Goal: Information Seeking & Learning: Learn about a topic

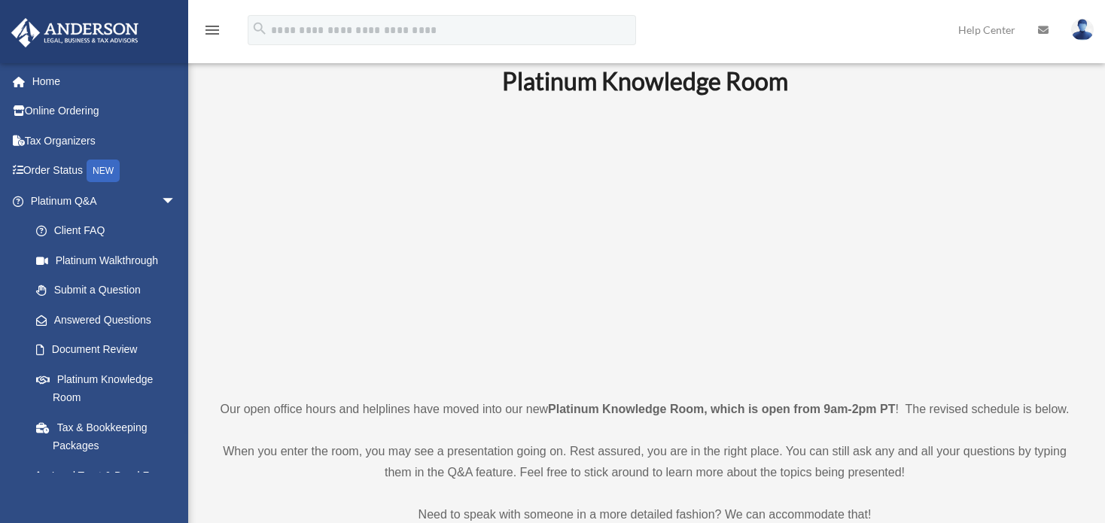
scroll to position [75, 0]
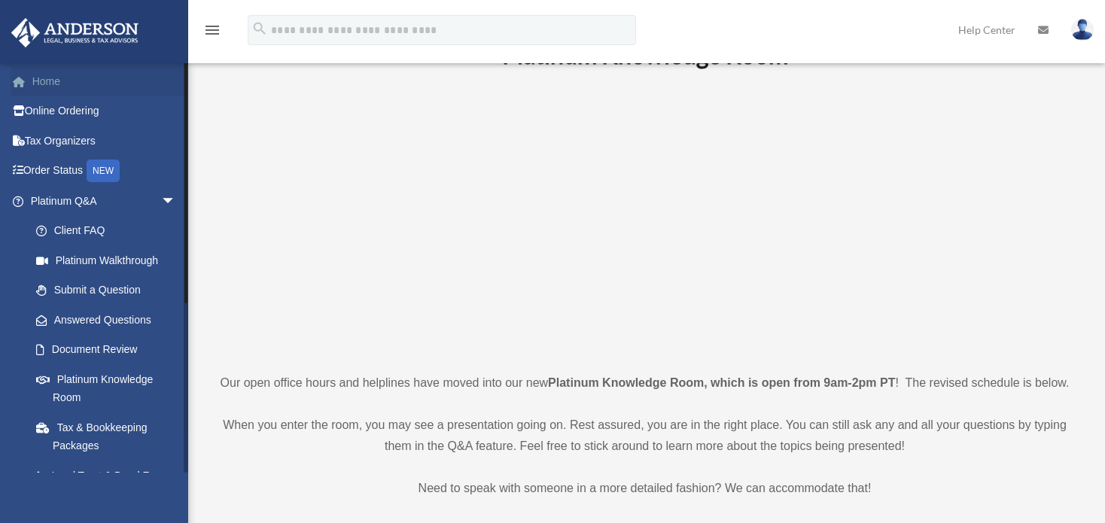
click at [36, 81] on link "Home" at bounding box center [105, 81] width 188 height 30
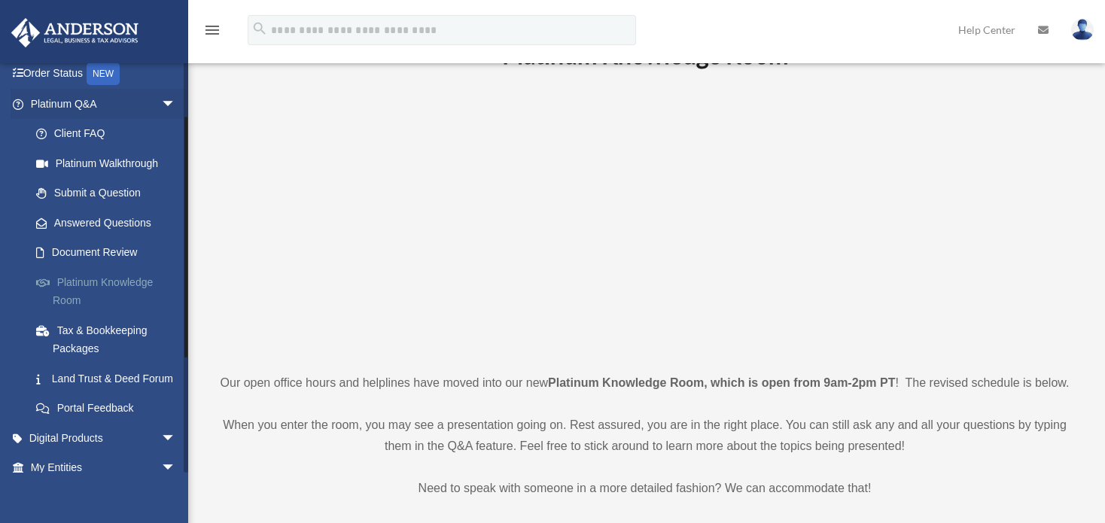
scroll to position [151, 0]
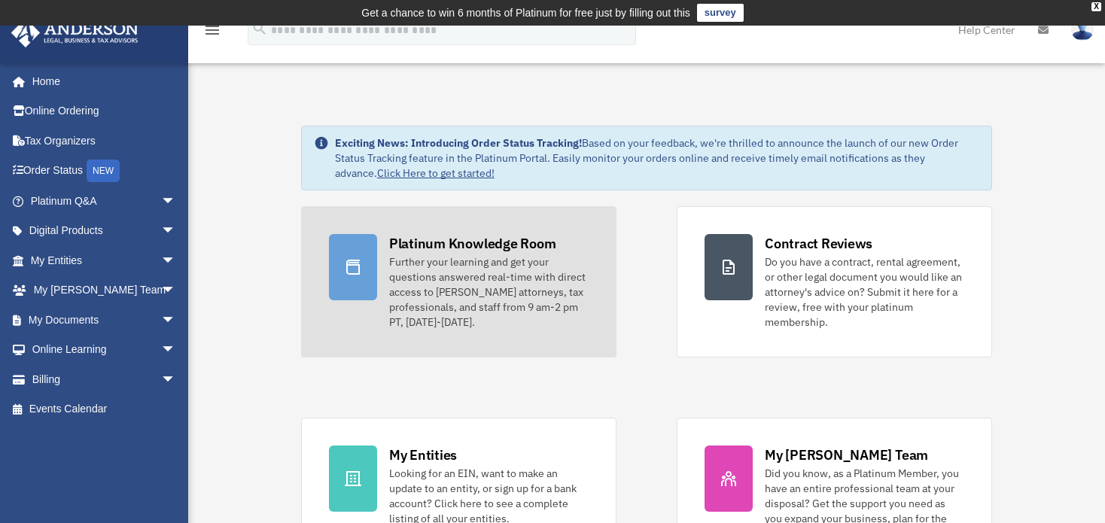
scroll to position [75, 0]
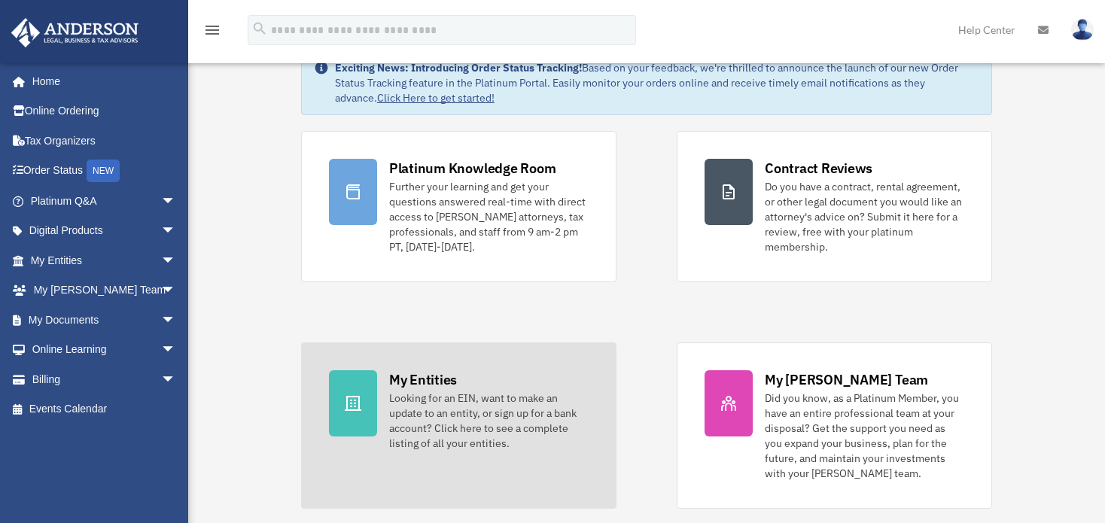
click at [347, 421] on div at bounding box center [353, 403] width 48 height 66
click at [398, 404] on div "Looking for an EIN, want to make an update to an entity, or sign up for a bank …" at bounding box center [489, 421] width 200 height 60
click at [503, 462] on link "My Entities Looking for an EIN, want to make an update to an entity, or sign up…" at bounding box center [458, 426] width 315 height 166
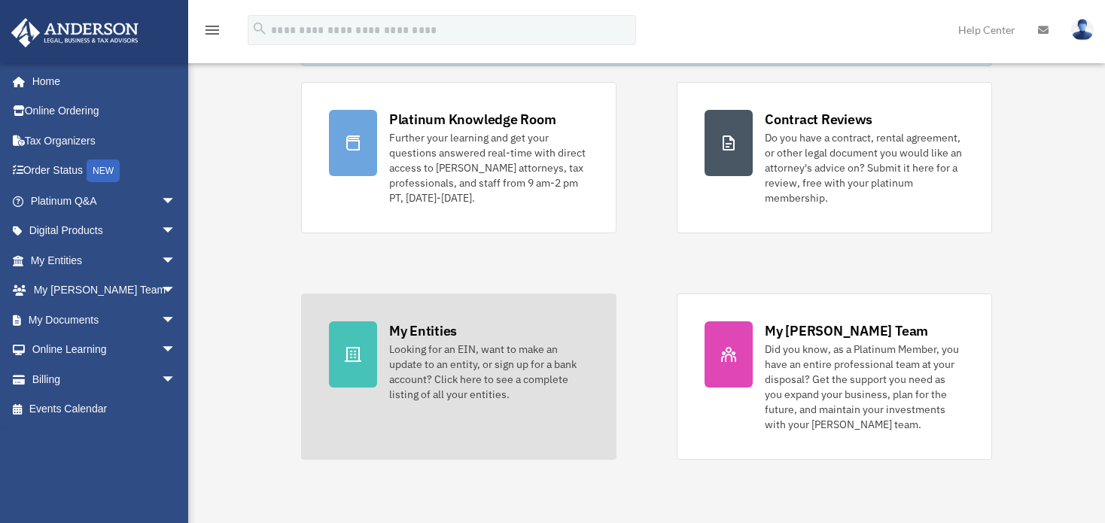
scroll to position [151, 0]
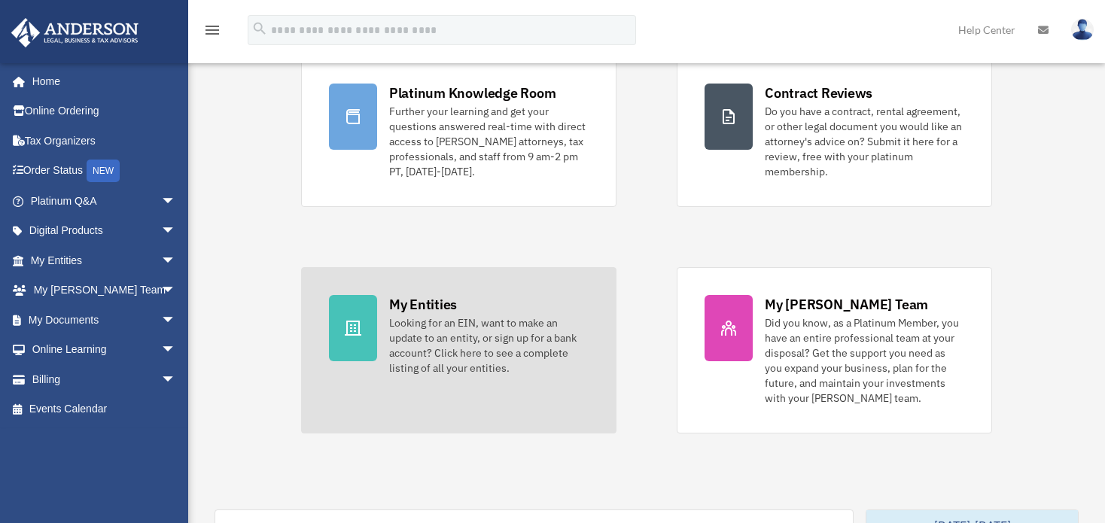
click at [477, 398] on link "My Entities Looking for an EIN, want to make an update to an entity, or sign up…" at bounding box center [458, 350] width 315 height 166
click at [460, 363] on div "Looking for an EIN, want to make an update to an entity, or sign up for a bank …" at bounding box center [489, 345] width 200 height 60
click at [350, 324] on icon at bounding box center [353, 328] width 17 height 15
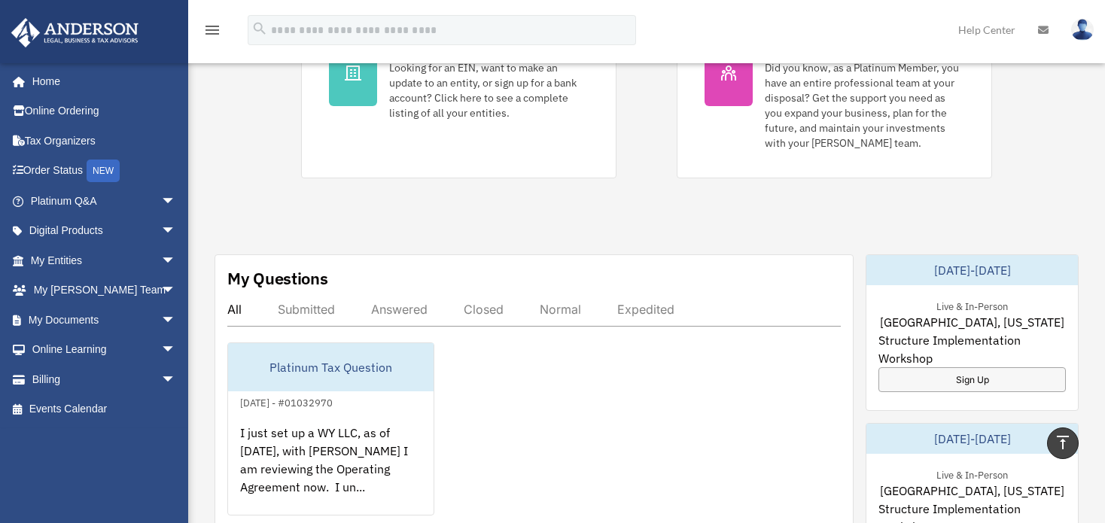
scroll to position [678, 0]
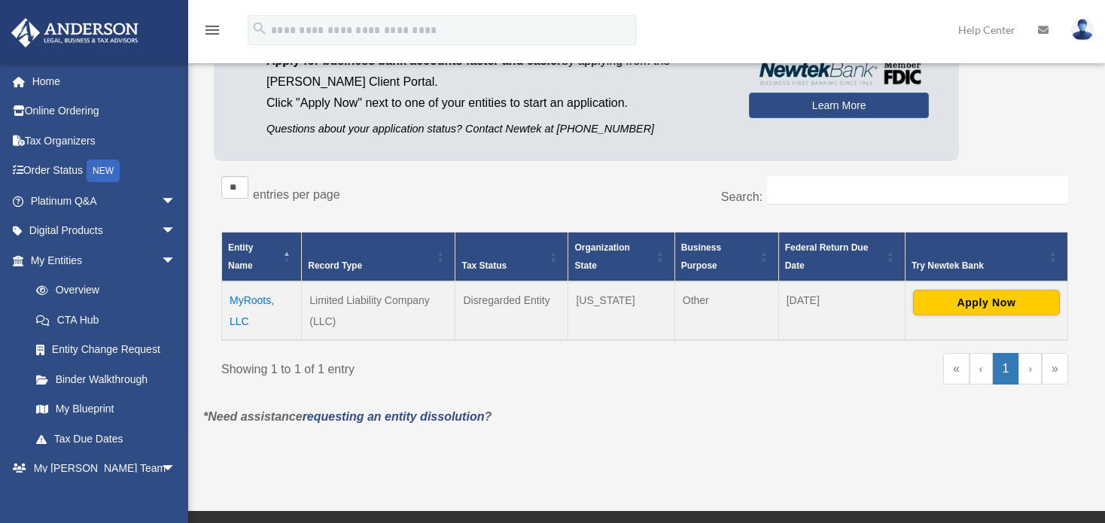
scroll to position [176, 0]
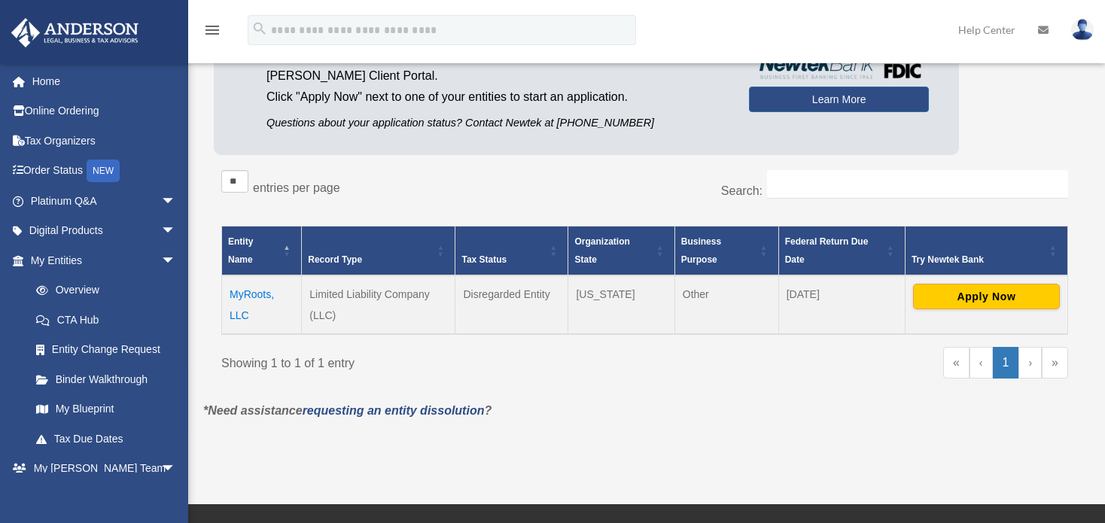
click at [346, 295] on td "Limited Liability Company (LLC)" at bounding box center [379, 305] width 154 height 59
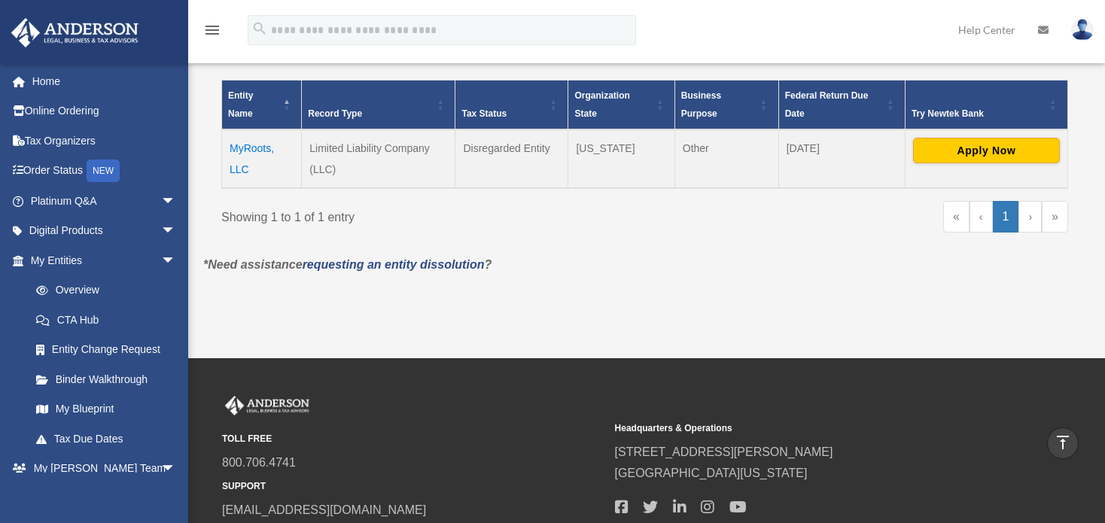
scroll to position [251, 0]
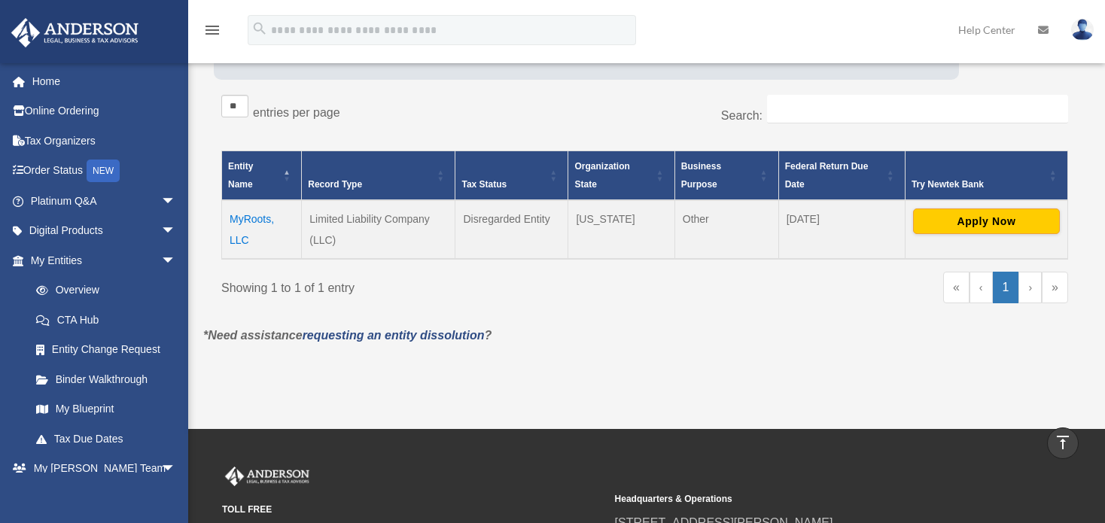
click at [270, 215] on td "MyRoots, LLC" at bounding box center [262, 229] width 80 height 59
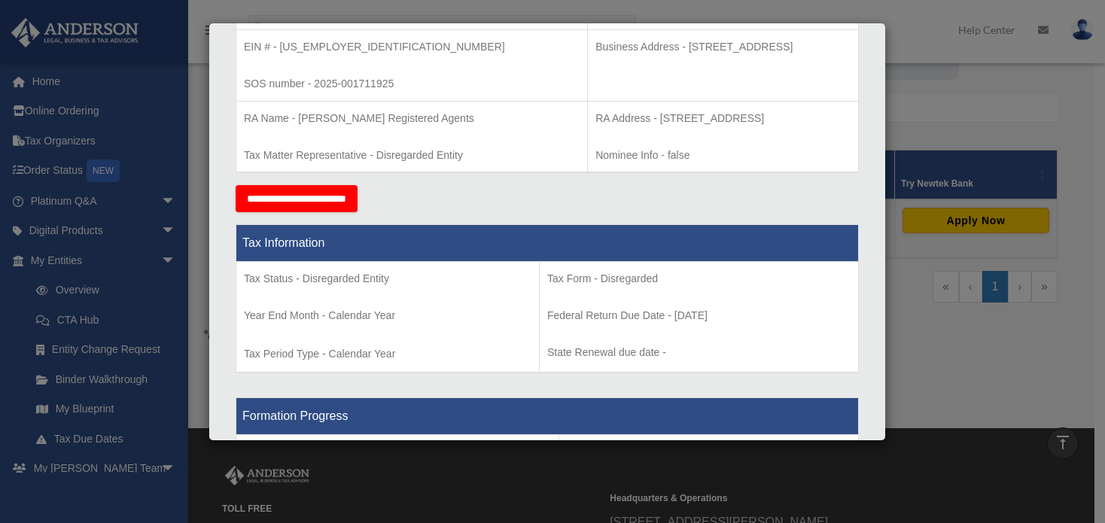
scroll to position [0, 0]
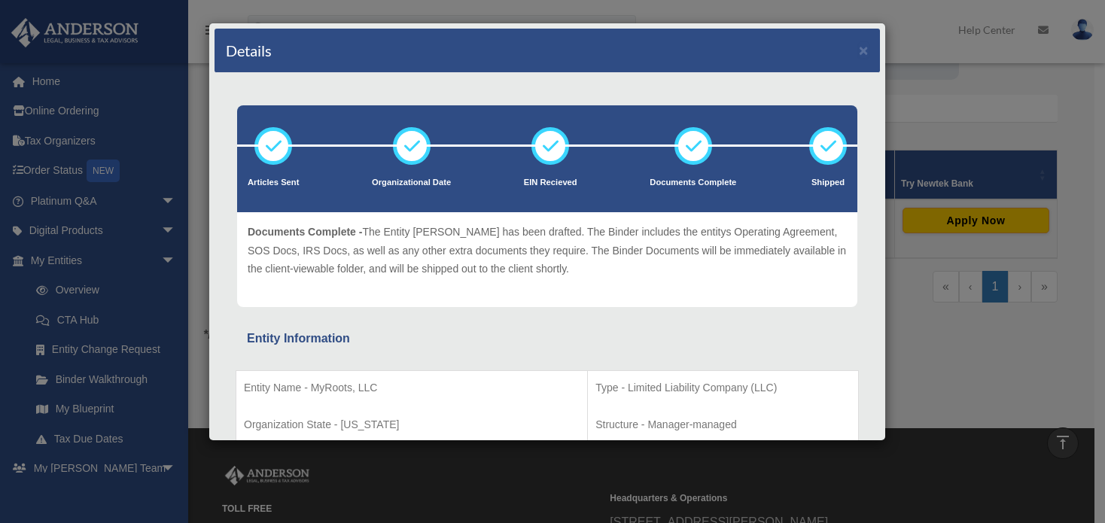
click at [919, 25] on div "Details × Articles Sent Organizational Date" at bounding box center [552, 261] width 1105 height 523
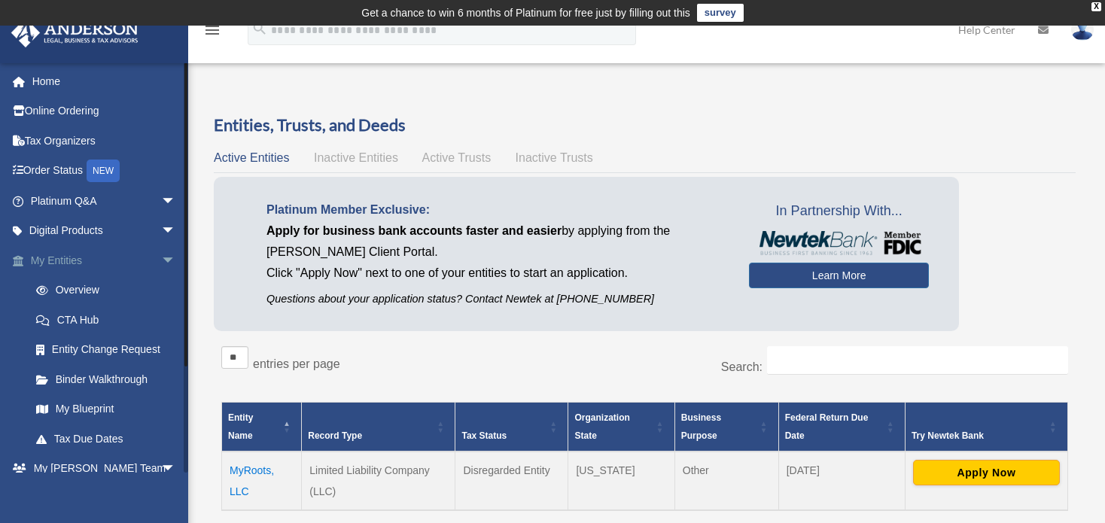
click at [81, 256] on link "My Entities arrow_drop_down" at bounding box center [105, 260] width 188 height 30
click at [84, 286] on link "Overview" at bounding box center [110, 291] width 178 height 30
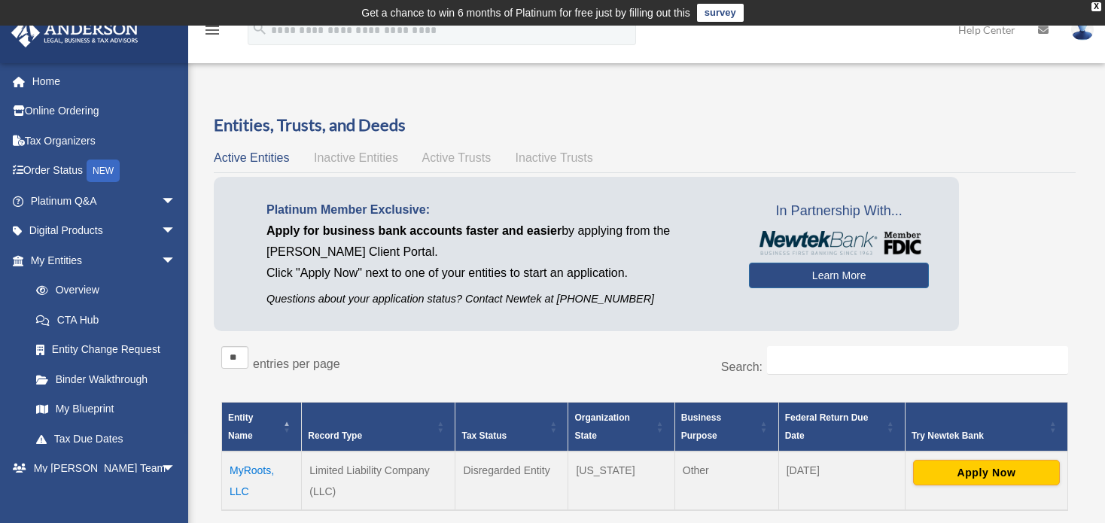
click at [340, 156] on span "Inactive Entities" at bounding box center [356, 157] width 84 height 13
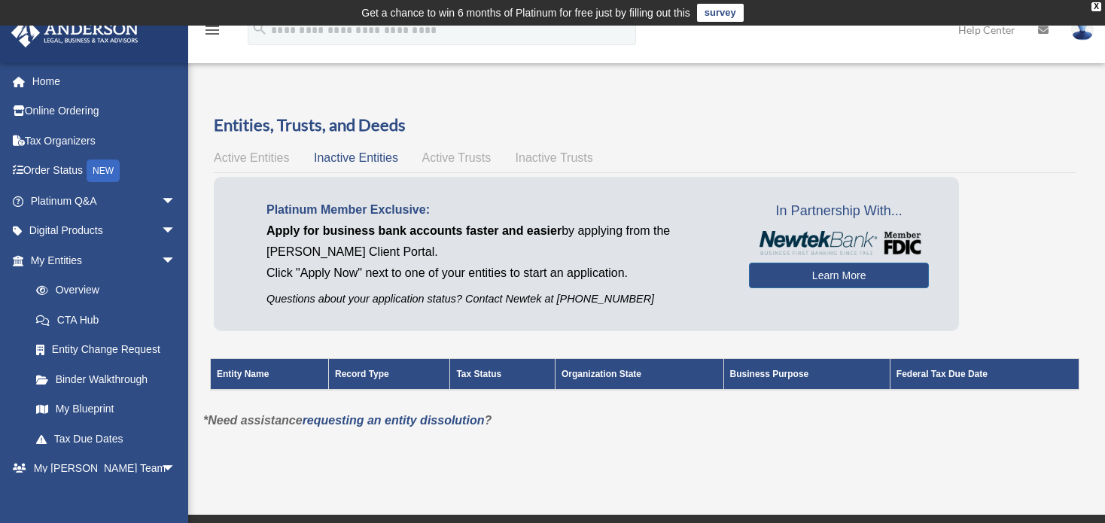
click at [257, 163] on span "Active Entities" at bounding box center [251, 157] width 75 height 13
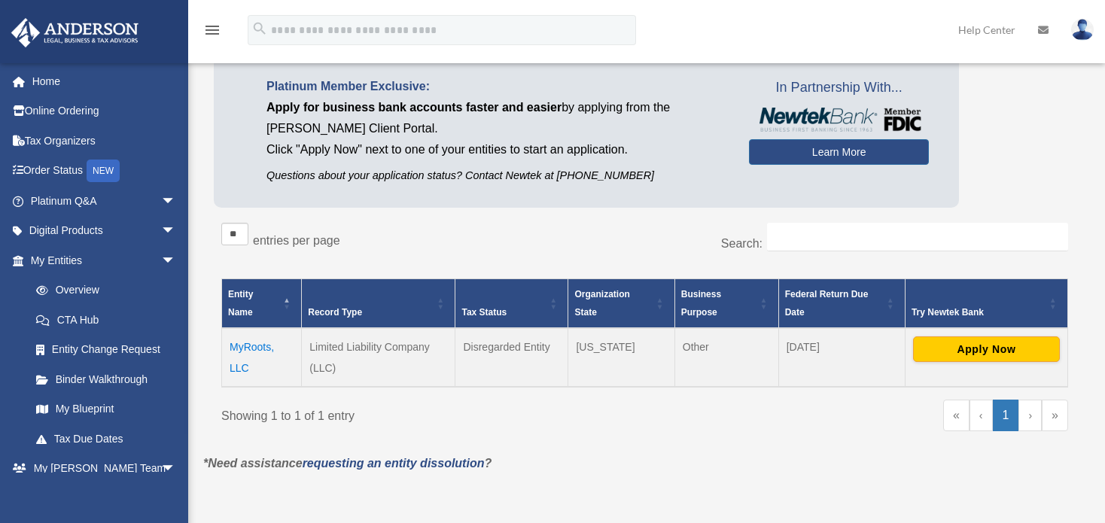
scroll to position [151, 0]
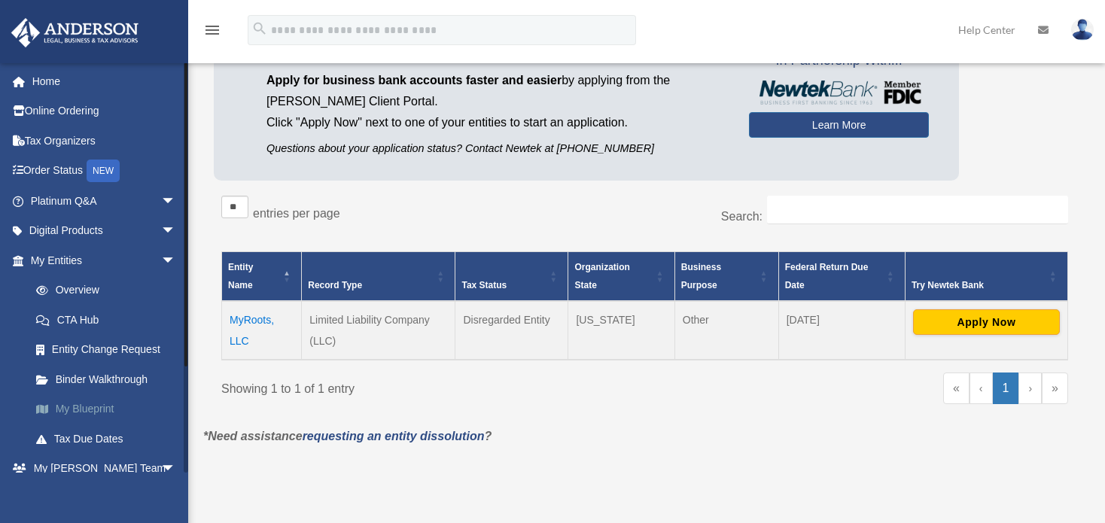
click at [90, 410] on link "My Blueprint" at bounding box center [110, 410] width 178 height 30
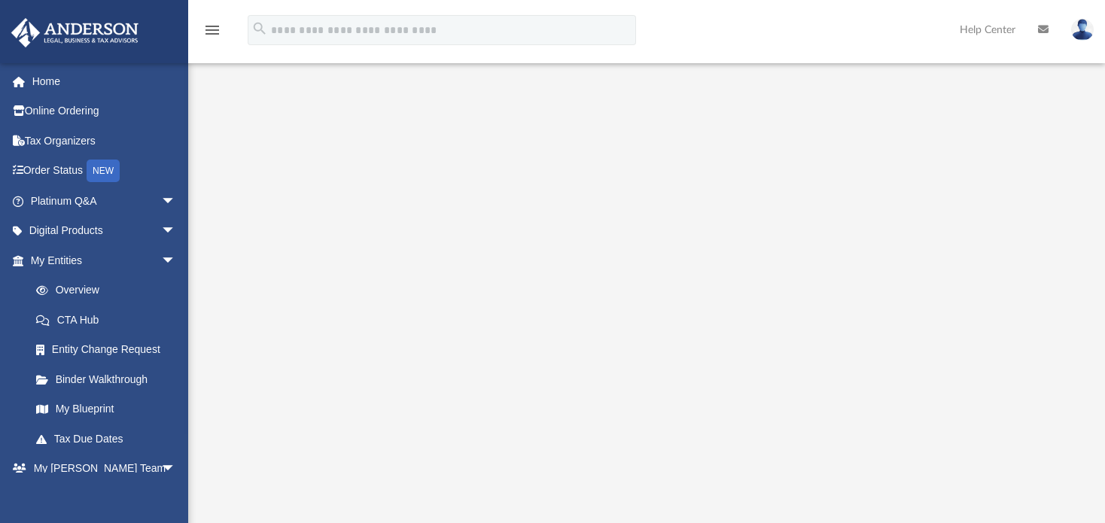
scroll to position [75, 0]
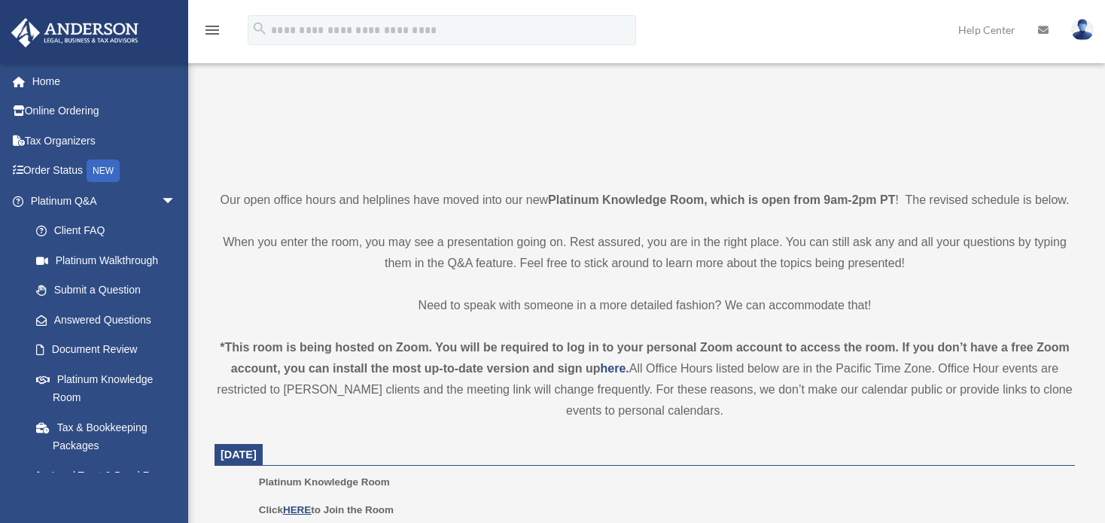
scroll to position [312, 0]
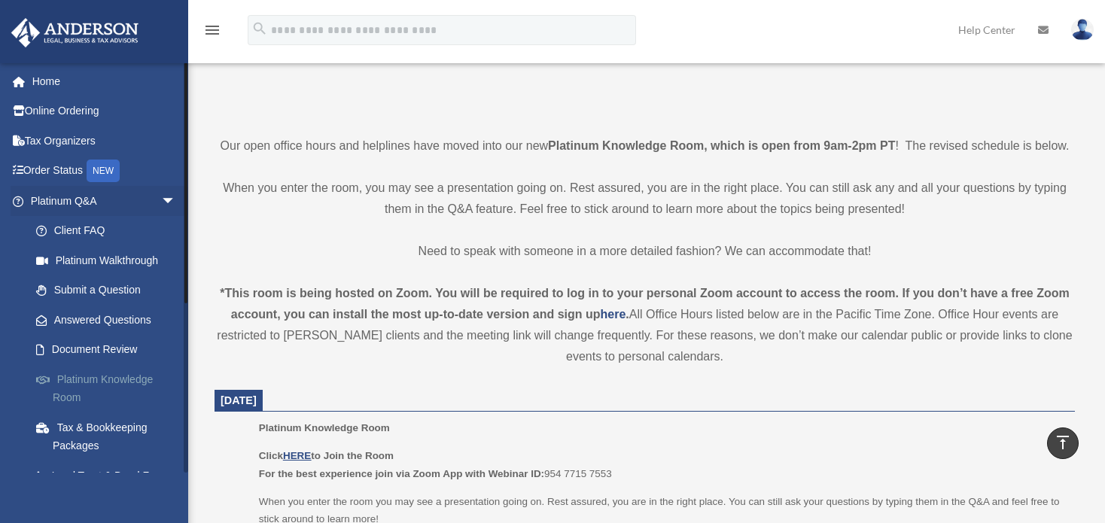
click at [132, 377] on link "Platinum Knowledge Room" at bounding box center [110, 388] width 178 height 48
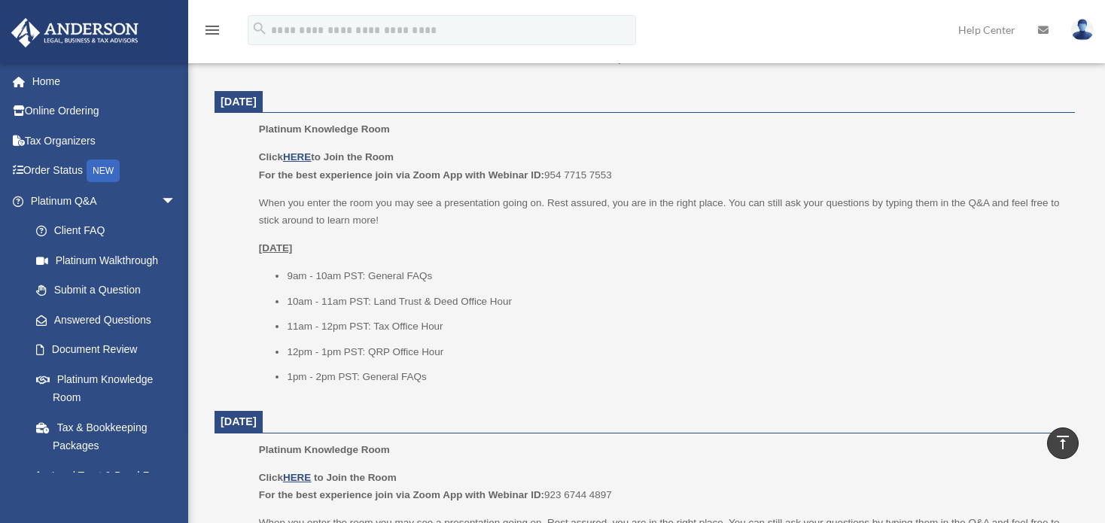
scroll to position [626, 0]
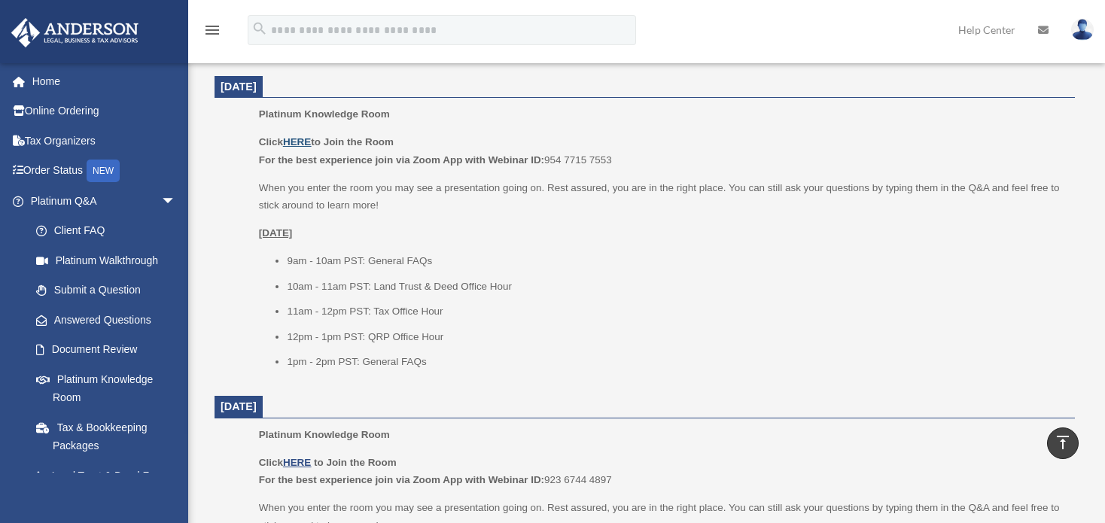
click at [293, 143] on u "HERE" at bounding box center [297, 141] width 28 height 11
